Goal: Find specific fact: Find specific fact

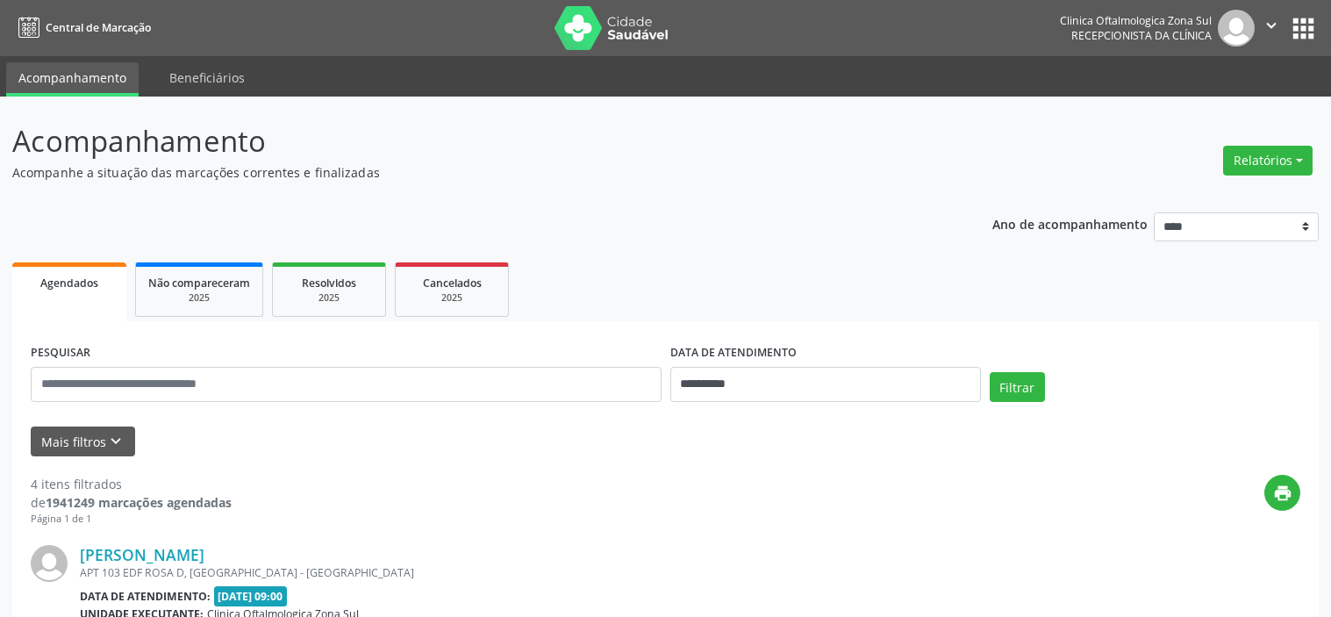
select select "*"
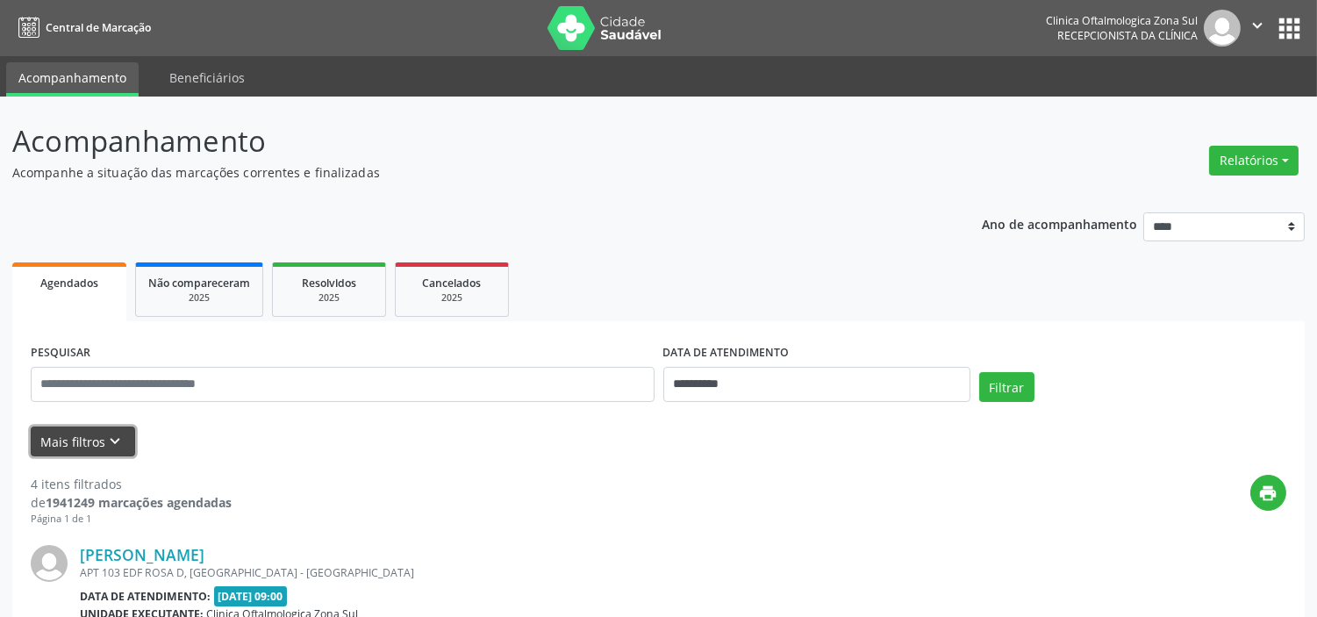
click at [123, 448] on icon "keyboard_arrow_down" at bounding box center [115, 441] width 19 height 19
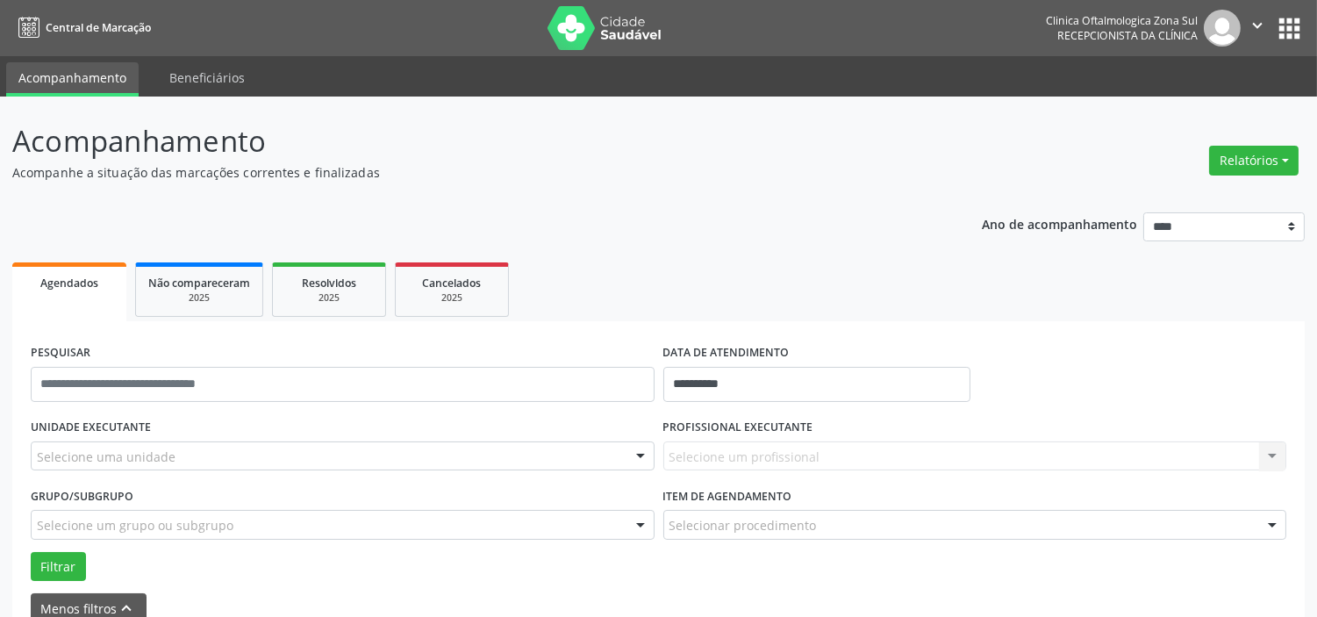
click at [176, 445] on div "Selecione uma unidade" at bounding box center [343, 456] width 624 height 30
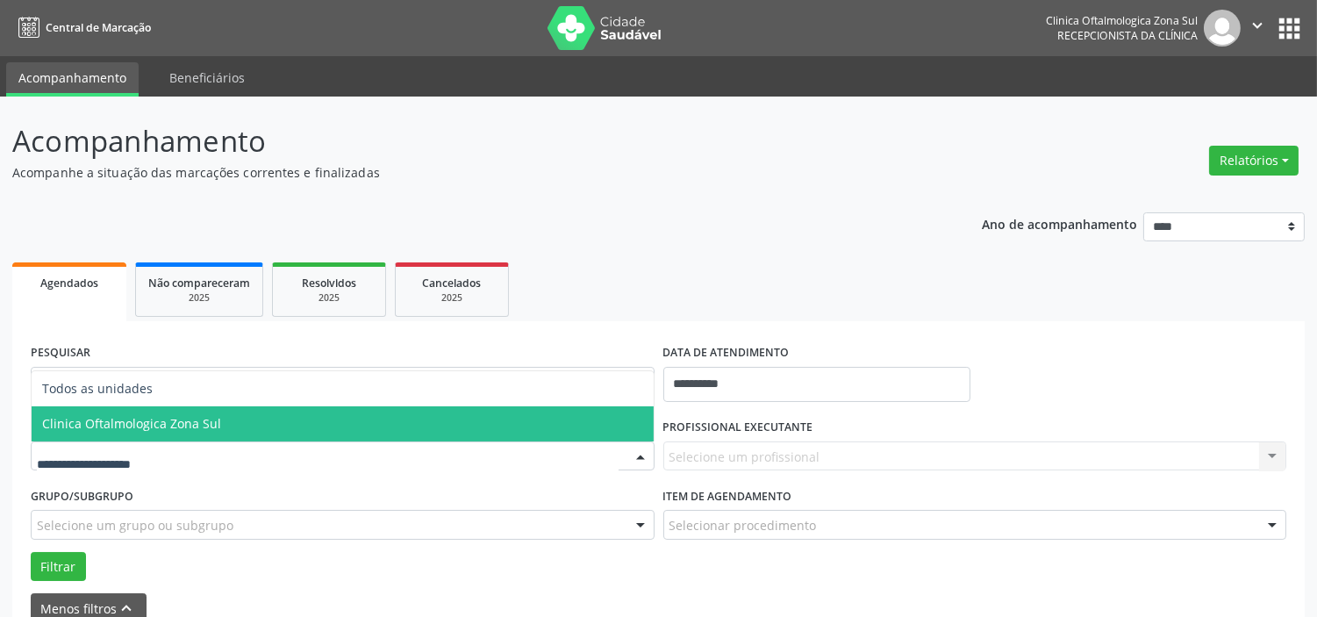
click at [188, 424] on span "Clinica Oftalmologica Zona Sul" at bounding box center [131, 423] width 179 height 17
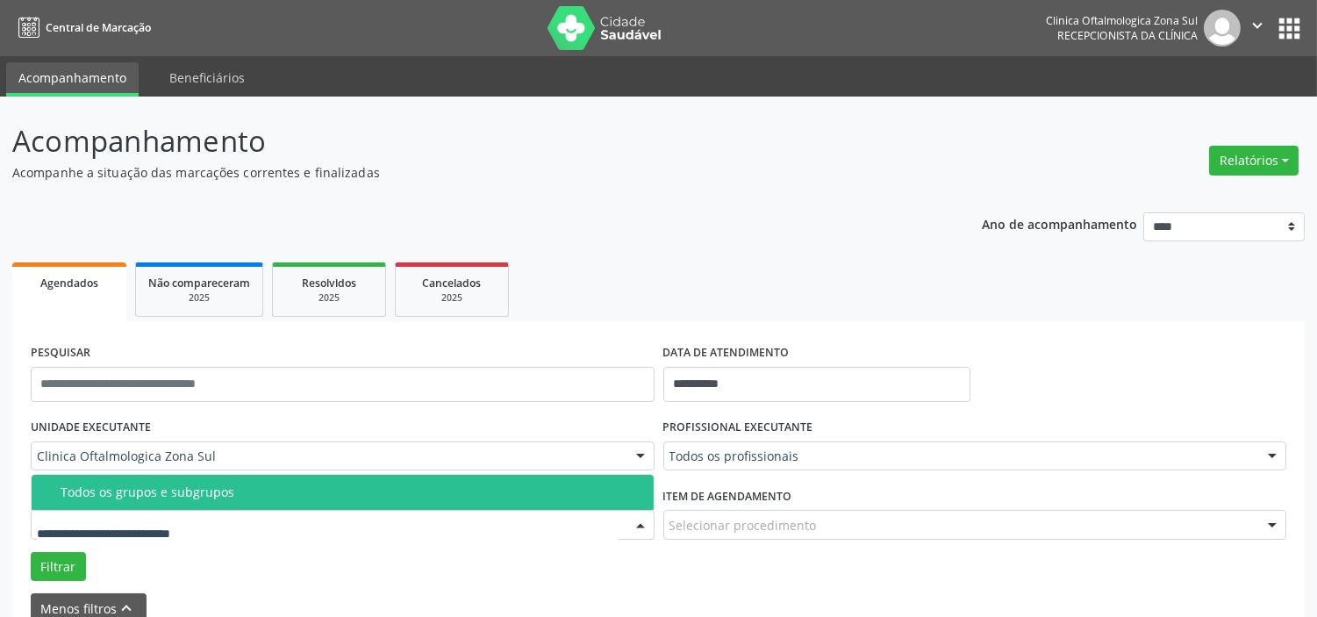
click at [217, 502] on span "Todos os grupos e subgrupos" at bounding box center [343, 492] width 622 height 35
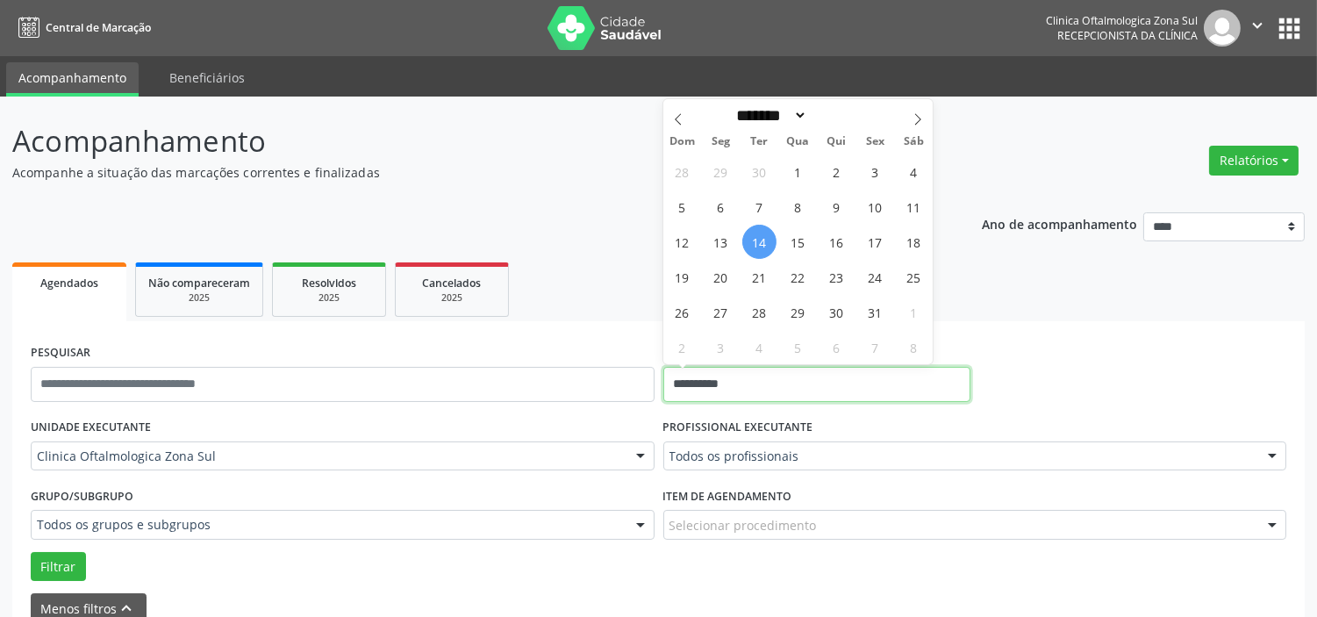
click at [803, 379] on input "**********" at bounding box center [816, 384] width 307 height 35
click at [792, 250] on span "15" at bounding box center [798, 242] width 34 height 34
type input "**********"
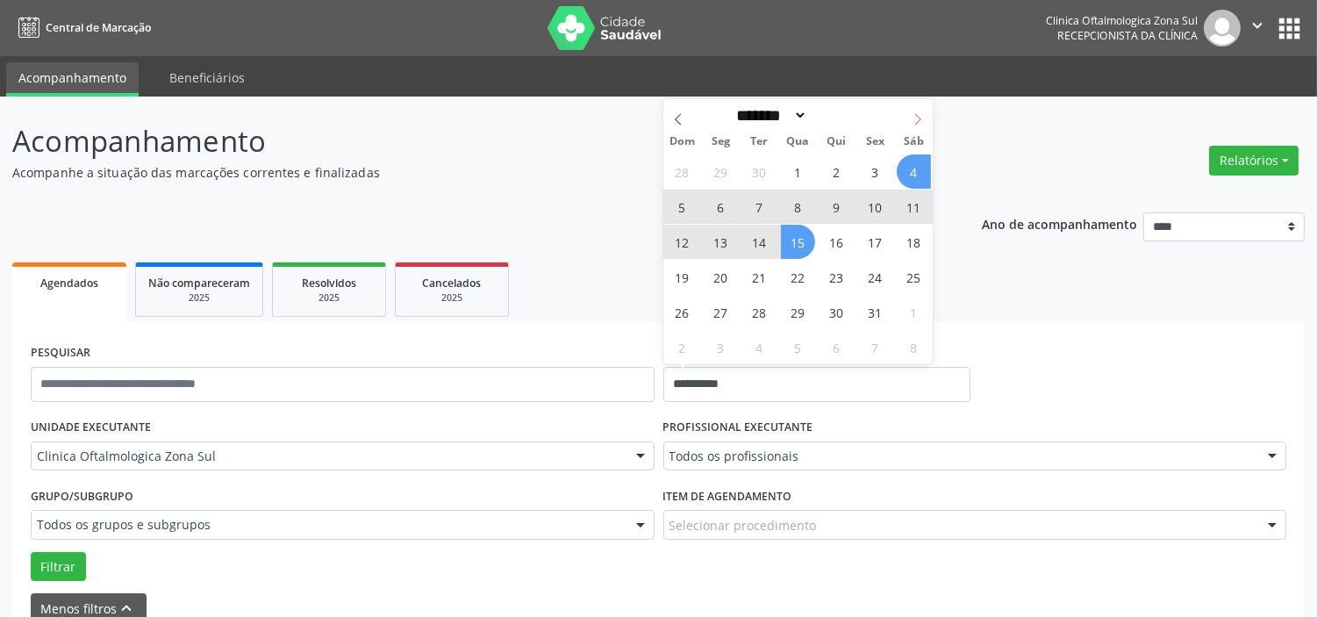
click at [917, 111] on span at bounding box center [918, 114] width 30 height 30
select select "**"
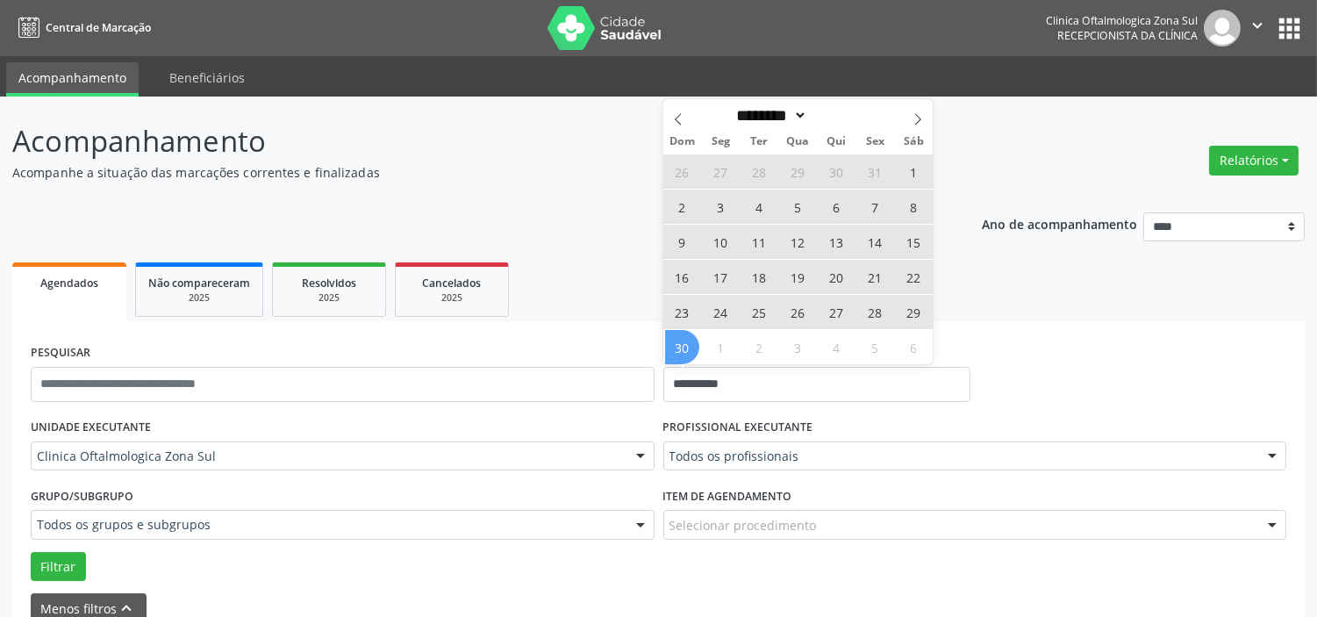
click at [687, 348] on span "30" at bounding box center [682, 347] width 34 height 34
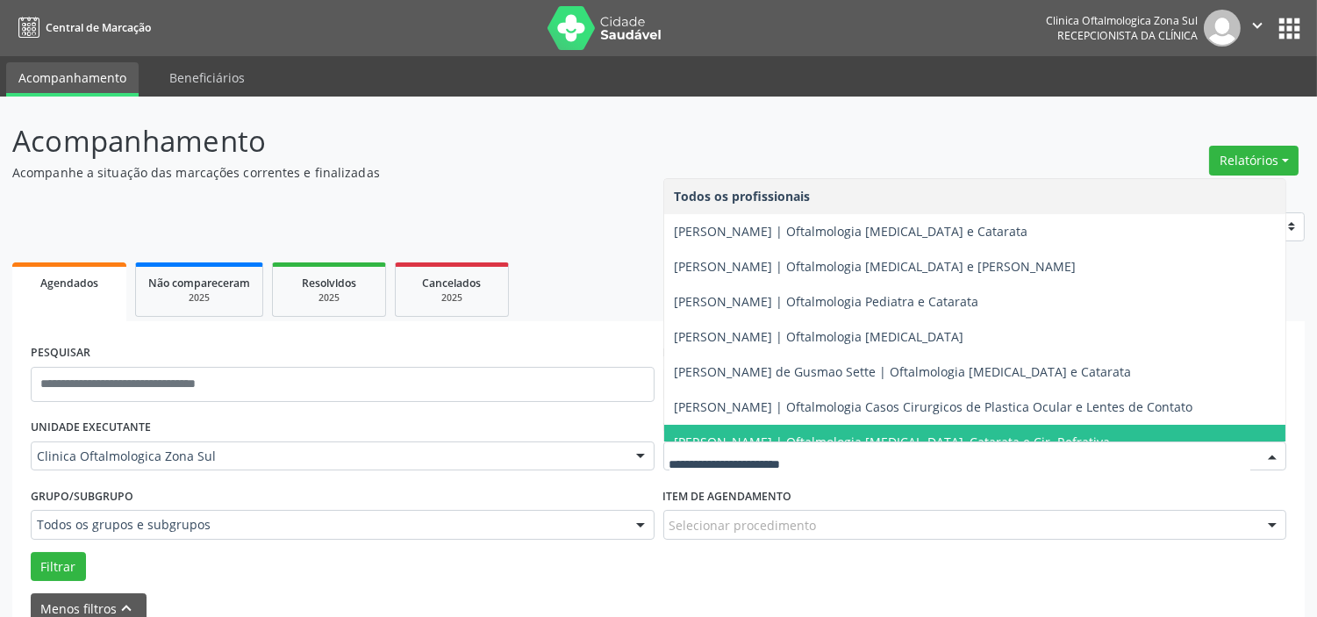
click at [770, 425] on span "[PERSON_NAME] | Oftalmologia [MEDICAL_DATA], Catarata e Cir. Refrativa" at bounding box center [975, 442] width 622 height 35
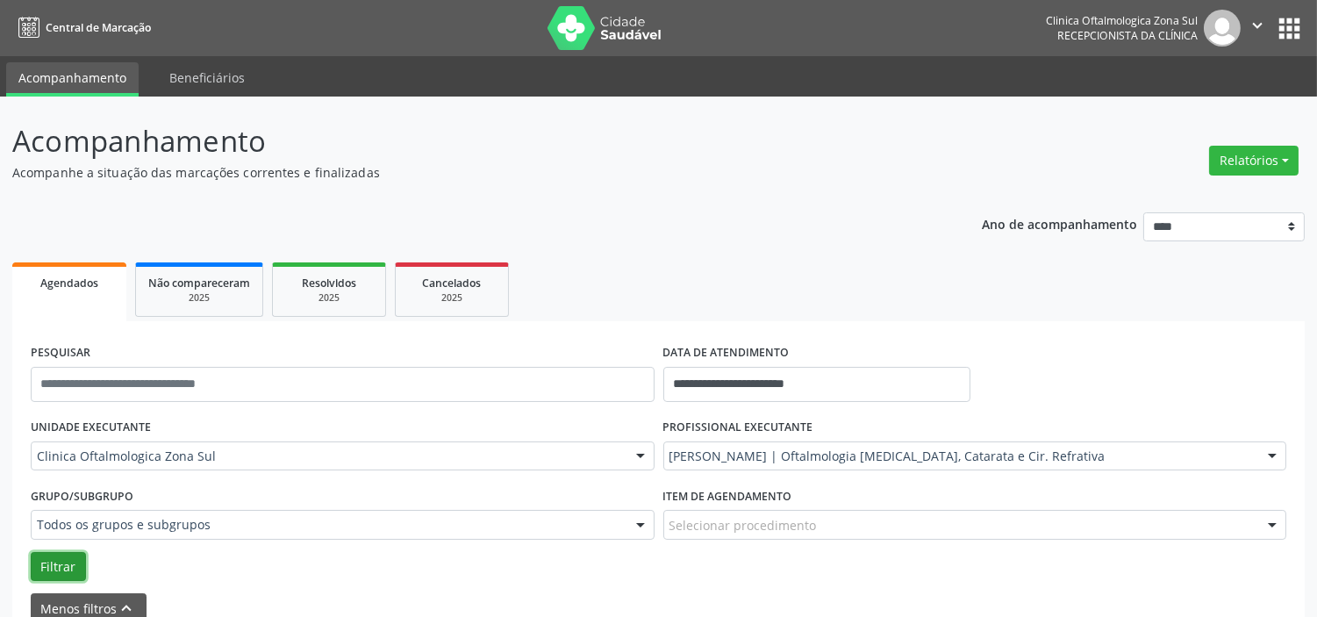
click at [65, 557] on button "Filtrar" at bounding box center [58, 567] width 55 height 30
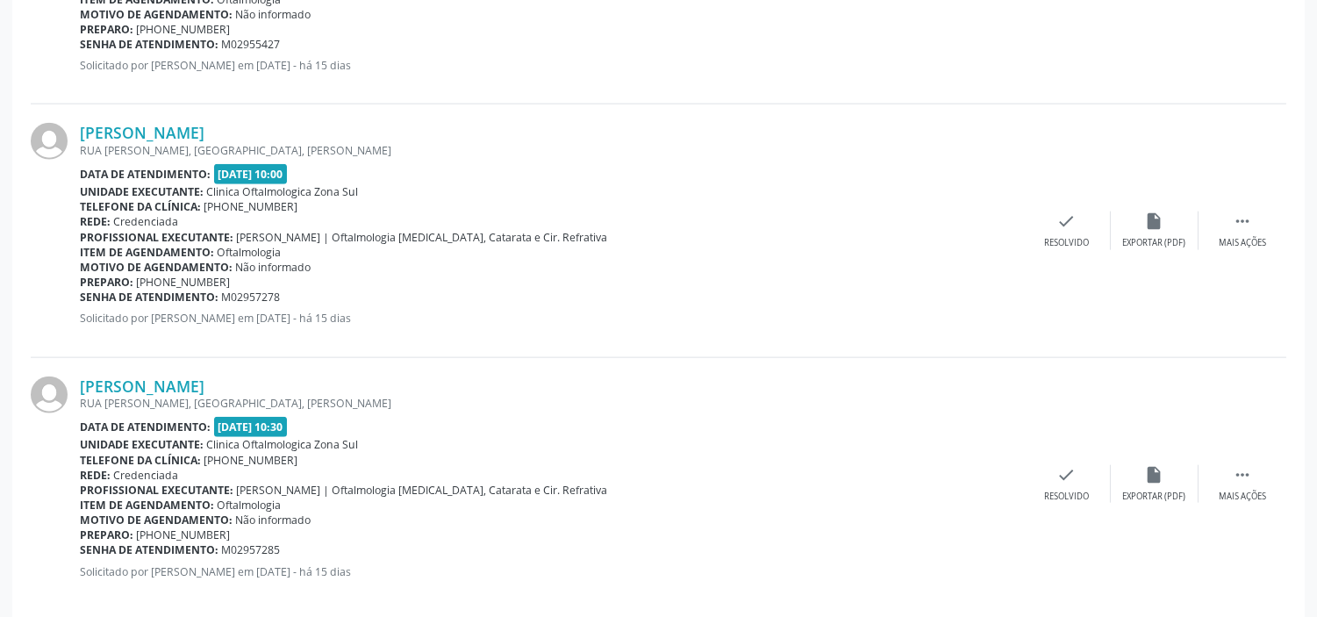
scroll to position [3998, 0]
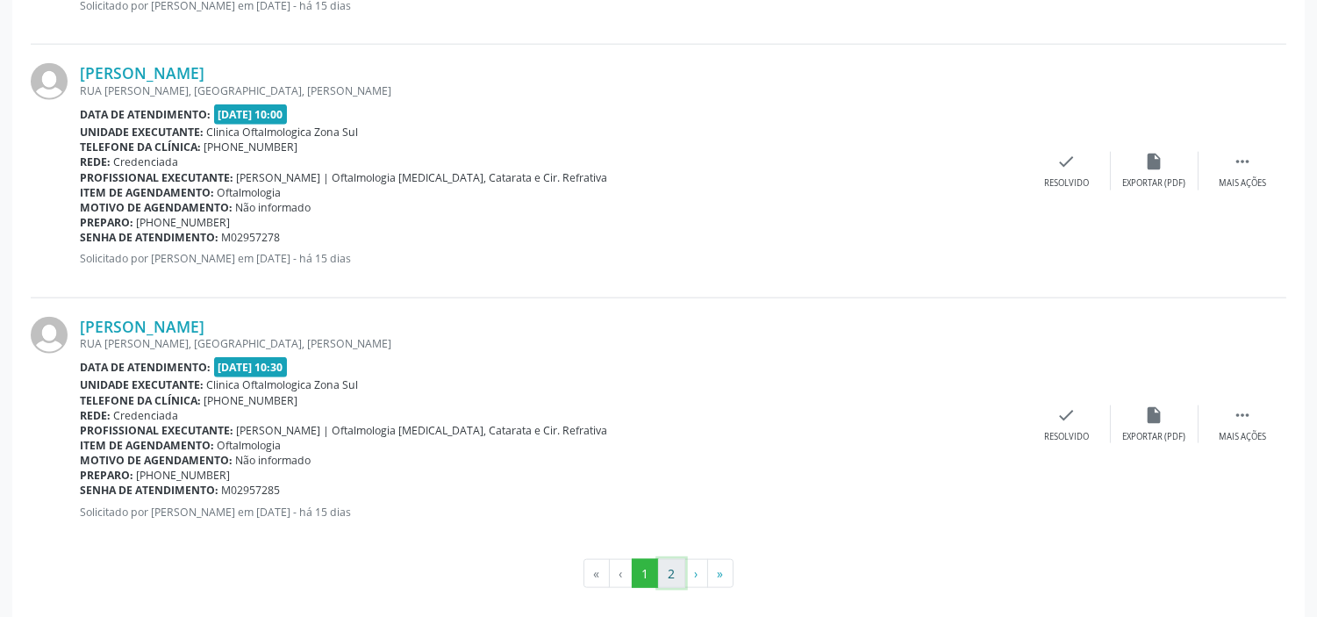
click at [665, 562] on button "2" at bounding box center [671, 574] width 27 height 30
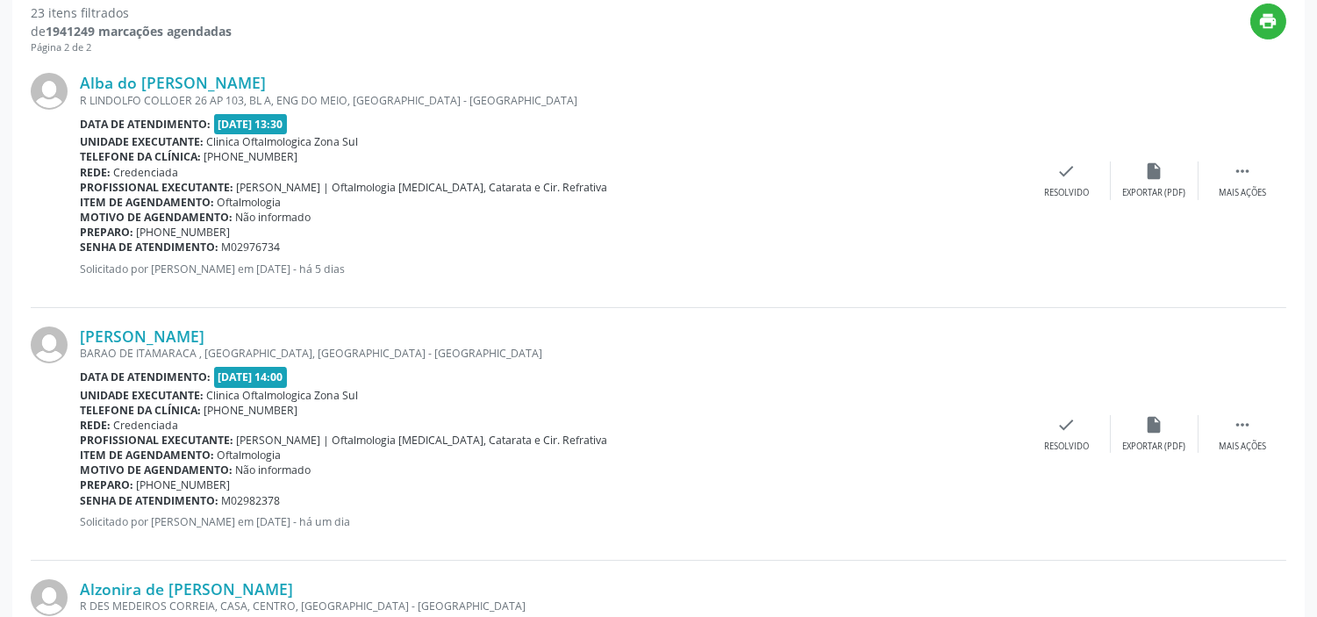
scroll to position [733, 0]
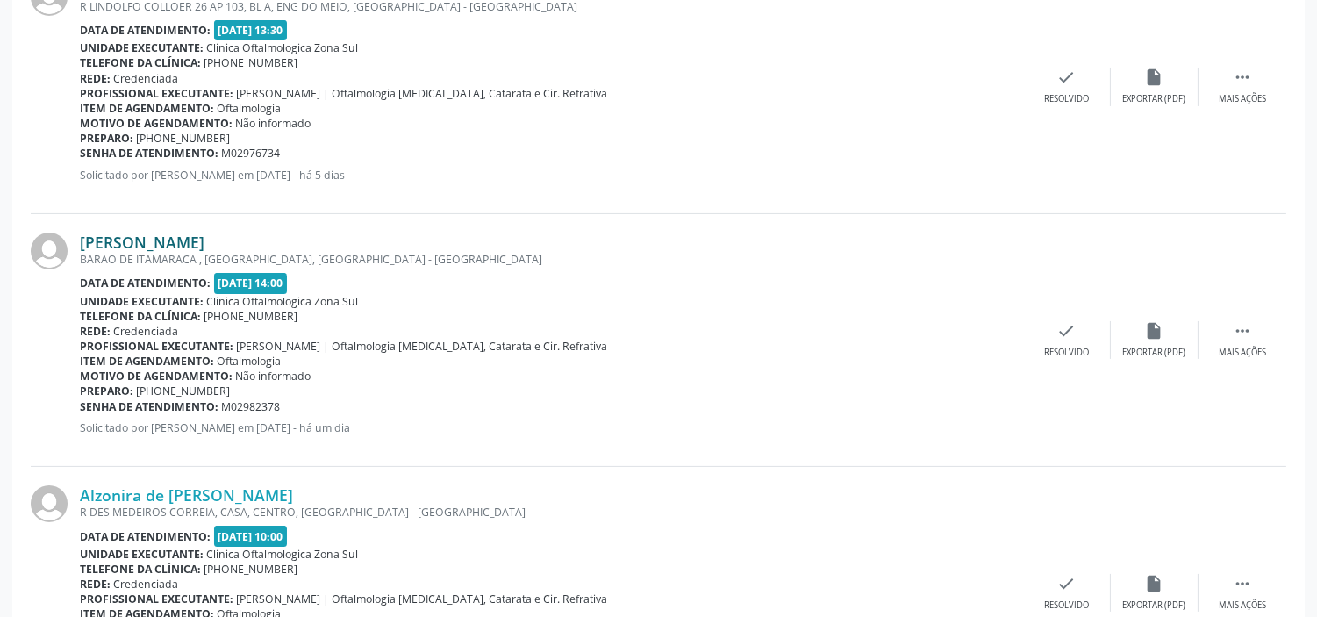
click at [103, 238] on link "[PERSON_NAME]" at bounding box center [142, 242] width 125 height 19
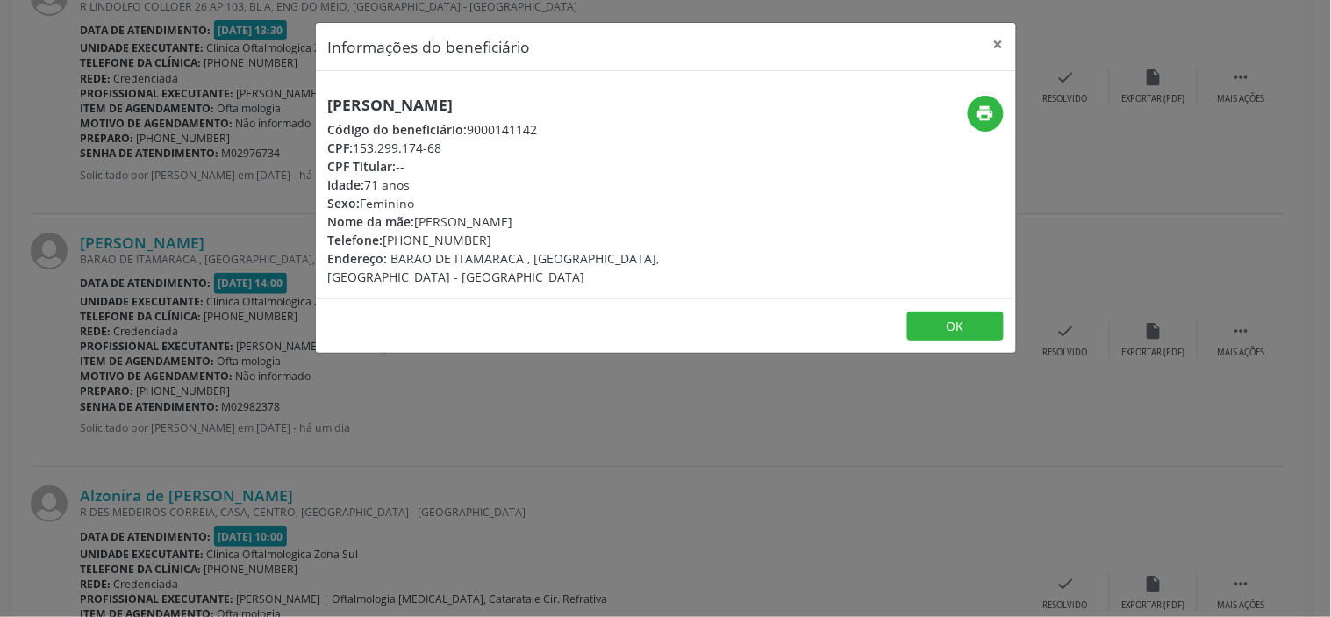
drag, startPoint x: 448, startPoint y: 147, endPoint x: 401, endPoint y: 152, distance: 46.8
click at [444, 147] on div "CPF: 153.299.174-68" at bounding box center [549, 148] width 442 height 18
drag, startPoint x: 401, startPoint y: 152, endPoint x: 361, endPoint y: 154, distance: 40.4
click at [361, 154] on div "CPF: 153.299.174-68" at bounding box center [549, 148] width 442 height 18
drag, startPoint x: 455, startPoint y: 146, endPoint x: 424, endPoint y: 146, distance: 30.7
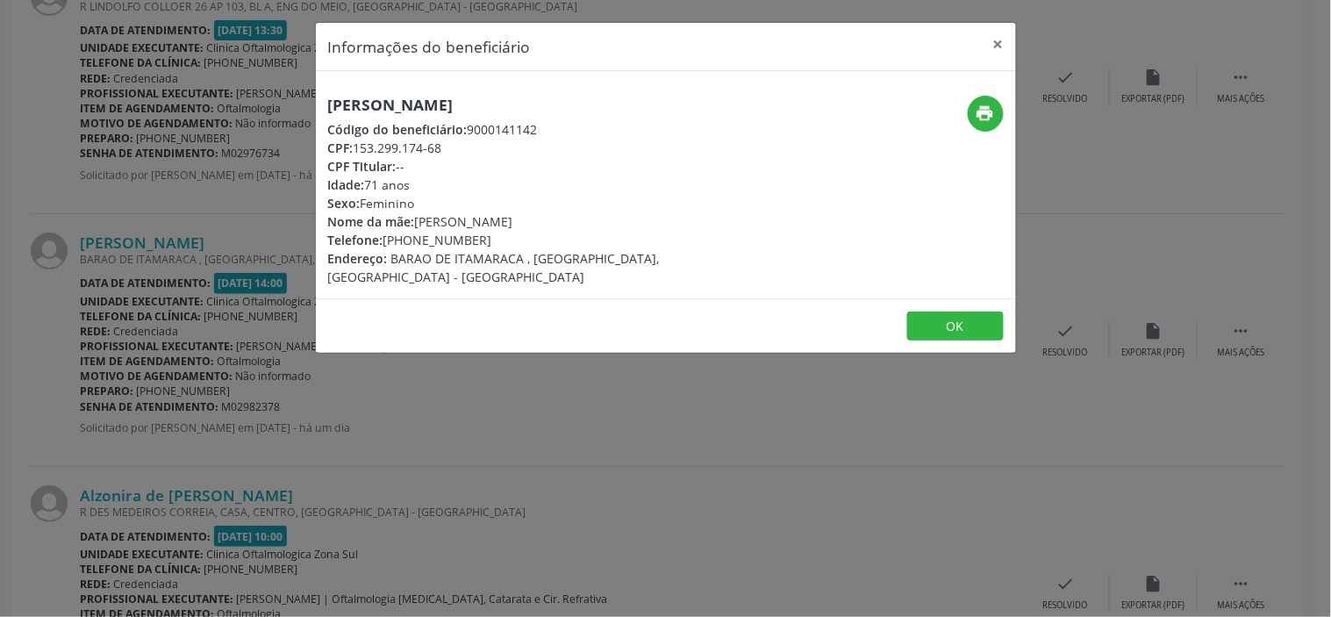
click at [434, 146] on div "CPF: 153.299.174-68" at bounding box center [549, 148] width 442 height 18
click at [391, 146] on div "CPF: 153.299.174-68" at bounding box center [549, 148] width 442 height 18
click at [361, 146] on div "CPF: 153.299.174-68" at bounding box center [549, 148] width 442 height 18
click at [357, 146] on div "CPF: 153.299.174-68" at bounding box center [549, 148] width 442 height 18
drag, startPoint x: 445, startPoint y: 146, endPoint x: 423, endPoint y: 147, distance: 22.0
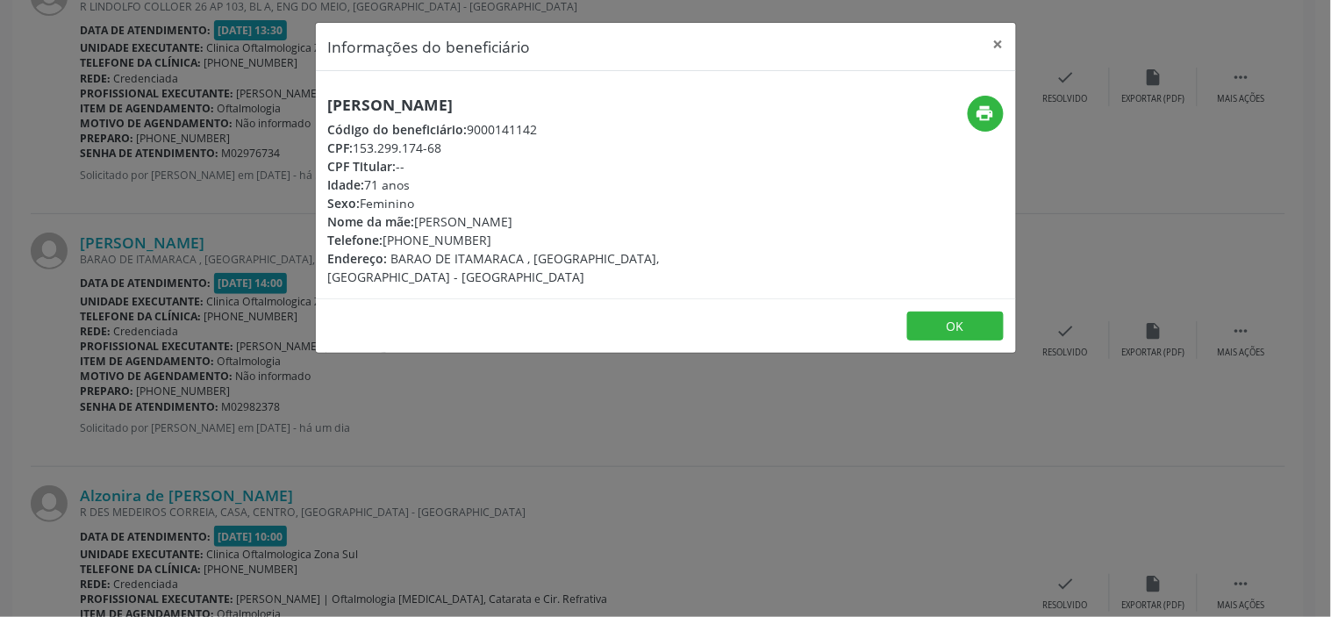
click at [437, 146] on div "CPF: 153.299.174-68" at bounding box center [549, 148] width 442 height 18
drag, startPoint x: 423, startPoint y: 147, endPoint x: 383, endPoint y: 147, distance: 40.4
click at [383, 147] on div "CPF: 153.299.174-68" at bounding box center [549, 148] width 442 height 18
drag, startPoint x: 448, startPoint y: 143, endPoint x: 411, endPoint y: 147, distance: 37.9
click at [411, 147] on div "CPF: 153.299.174-68" at bounding box center [549, 148] width 442 height 18
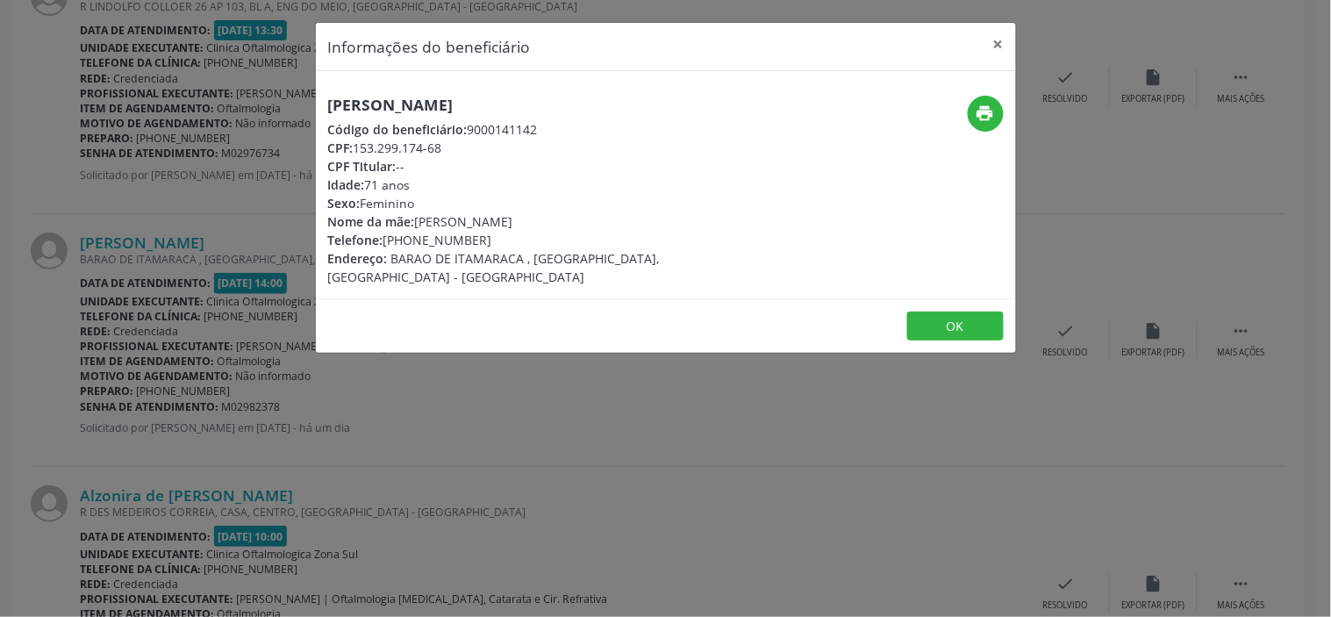
copy div "153.299.174-68"
drag, startPoint x: 332, startPoint y: 412, endPoint x: 301, endPoint y: 421, distance: 31.9
click at [330, 412] on div "Informações do beneficiário × [PERSON_NAME] Código do beneficiário: 9000141142 …" at bounding box center [665, 308] width 1331 height 617
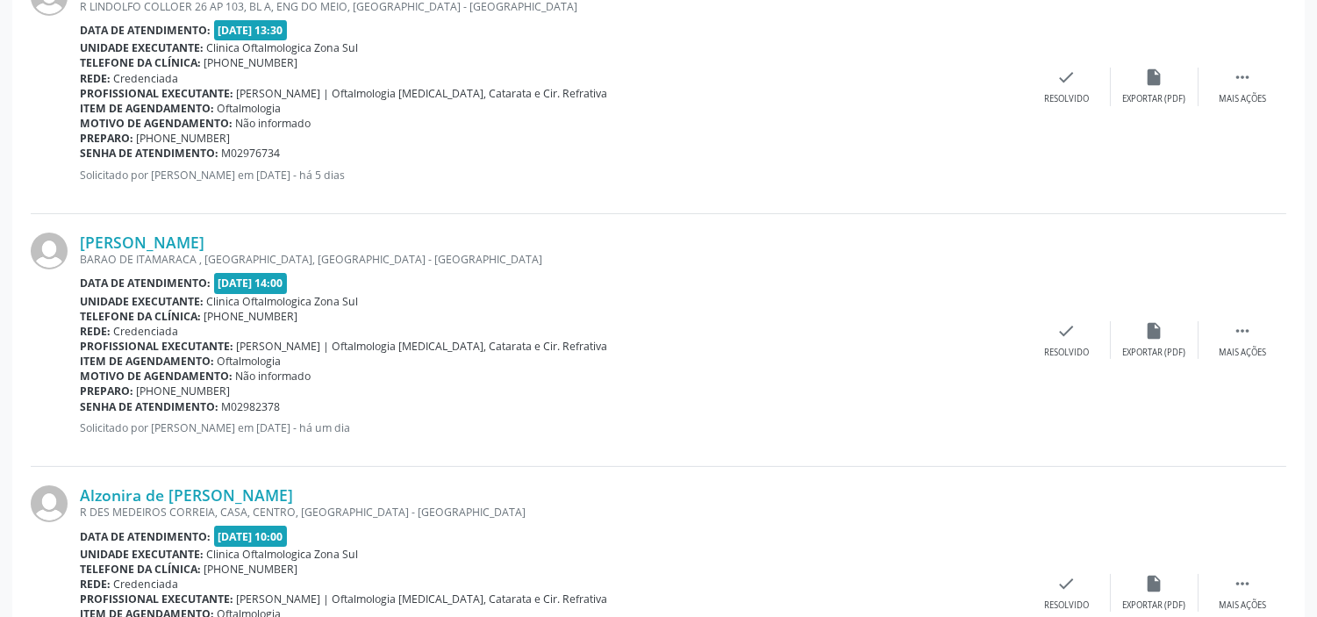
drag, startPoint x: 283, startPoint y: 405, endPoint x: 80, endPoint y: 406, distance: 203.6
click at [80, 406] on div "Senha de atendimento: M02982378" at bounding box center [551, 406] width 943 height 15
copy div "Senha de atendimento: M02982378"
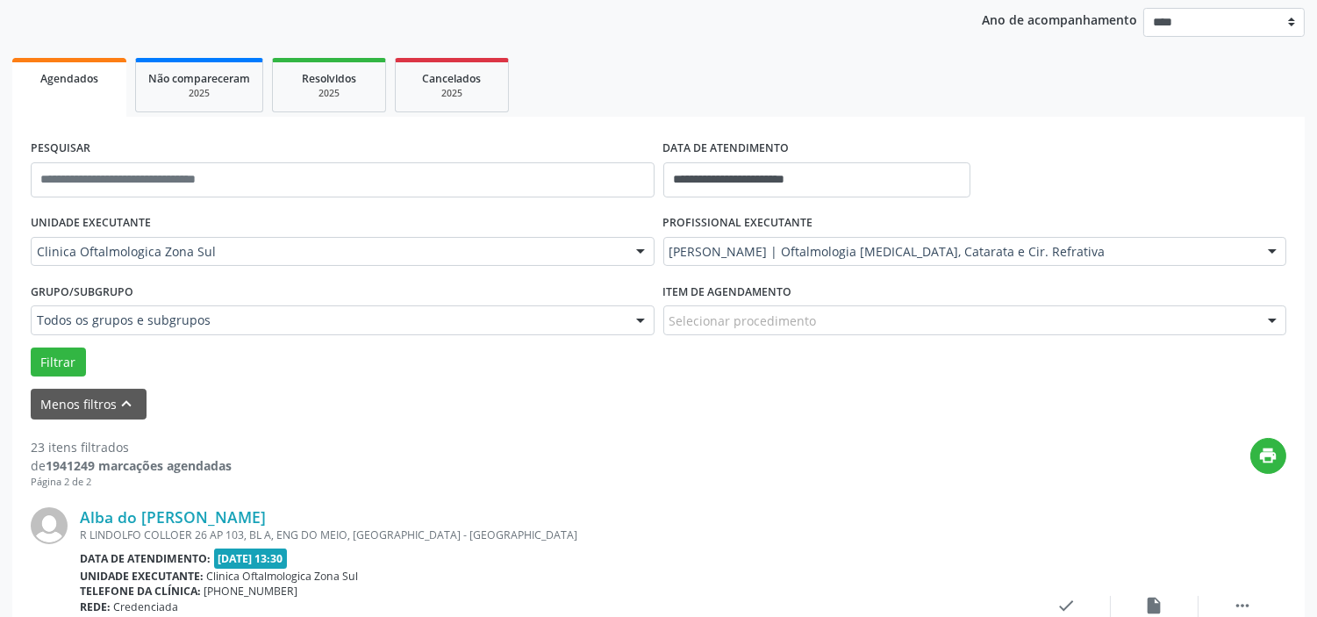
scroll to position [0, 0]
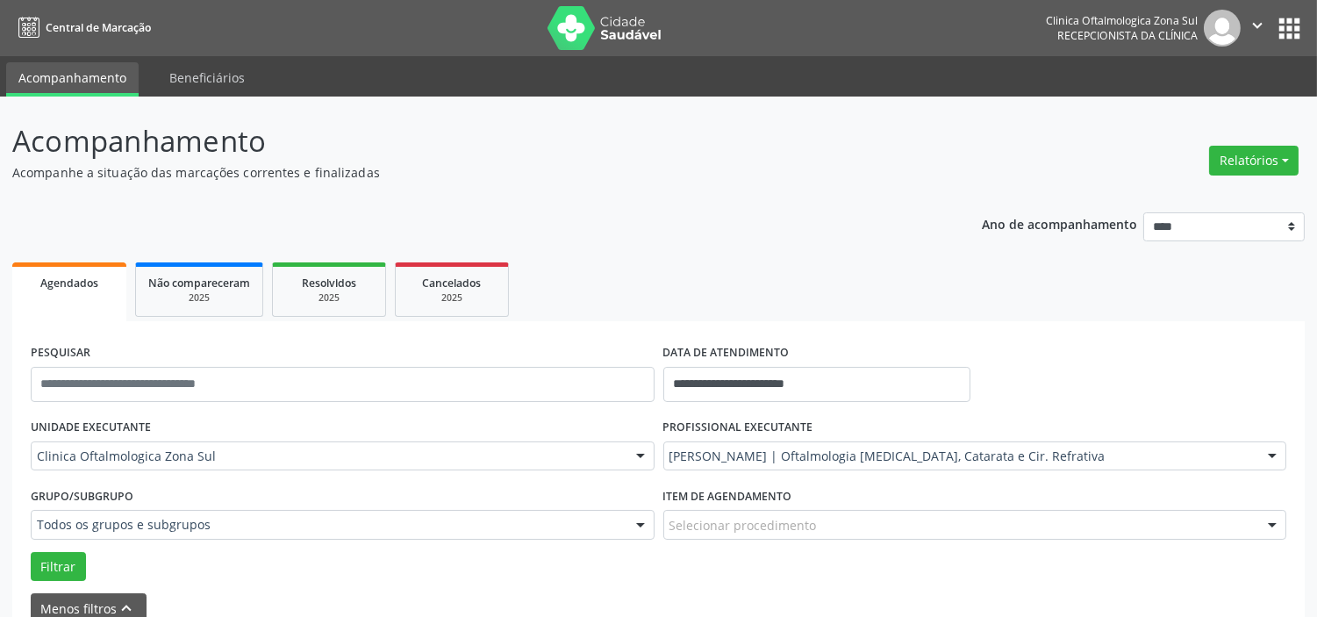
click at [1269, 22] on button "" at bounding box center [1257, 28] width 33 height 37
click at [1211, 101] on link "Sair" at bounding box center [1212, 107] width 121 height 25
